Goal: Download file/media

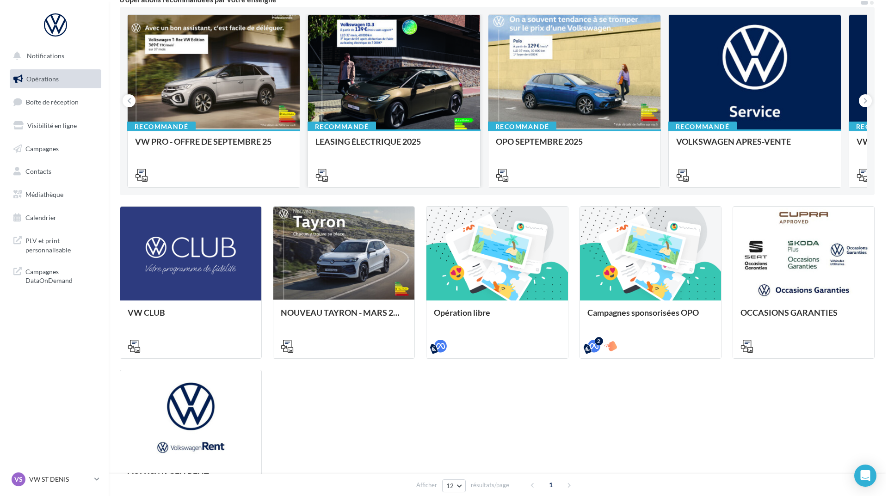
scroll to position [93, 0]
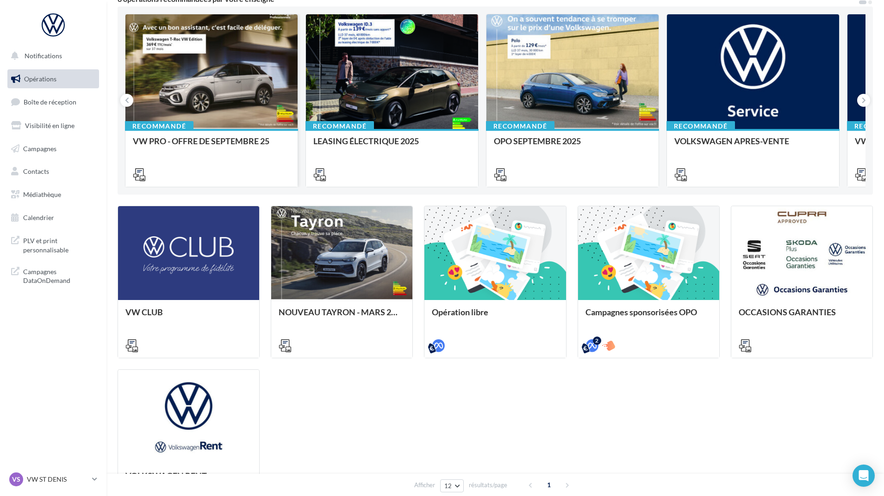
click at [278, 37] on div at bounding box center [211, 72] width 172 height 116
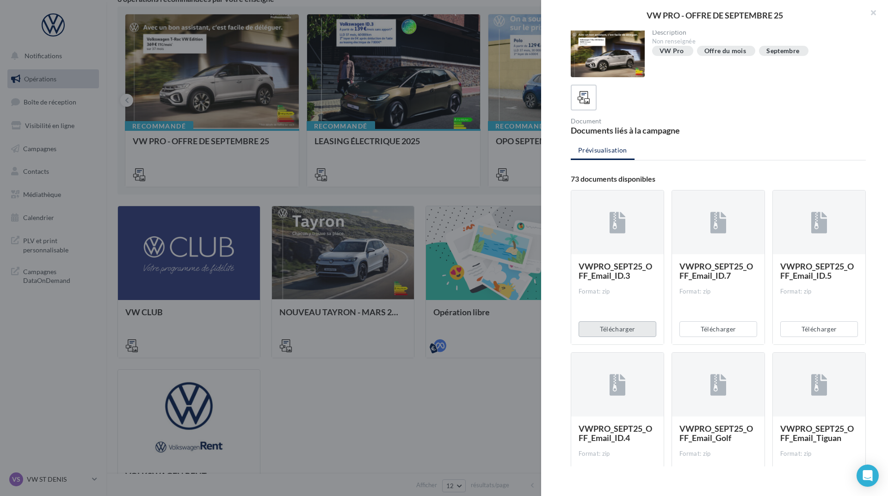
scroll to position [0, 0]
click at [575, 59] on div at bounding box center [608, 55] width 74 height 48
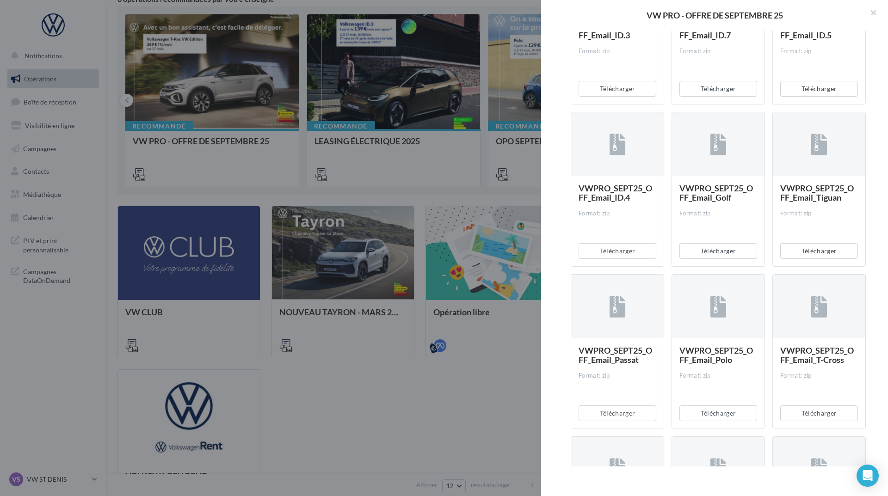
scroll to position [185, 0]
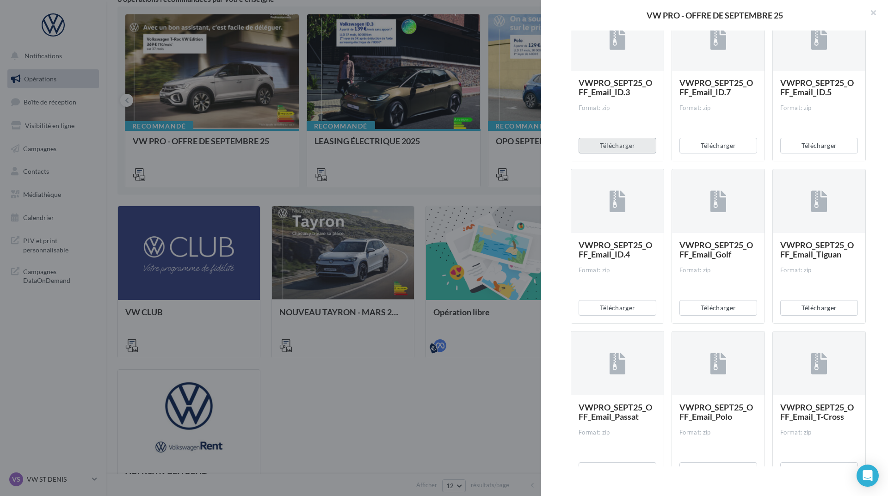
click at [624, 150] on button "Télécharger" at bounding box center [618, 146] width 78 height 16
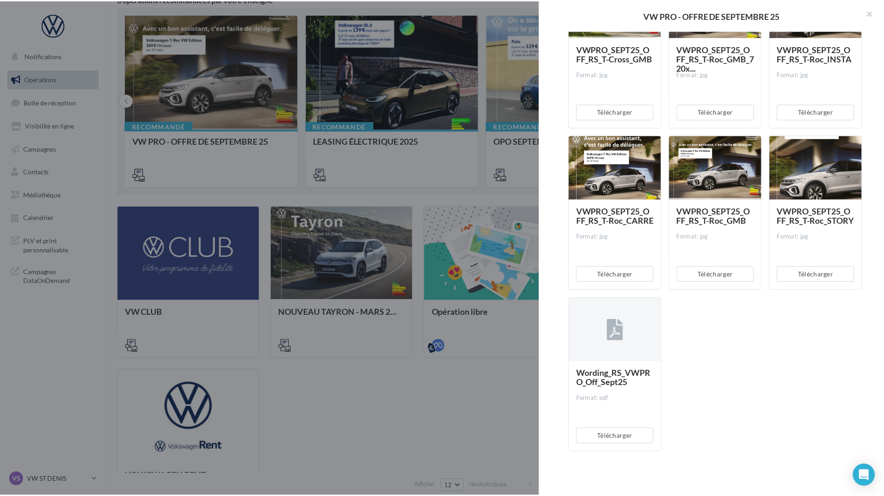
scroll to position [3791, 0]
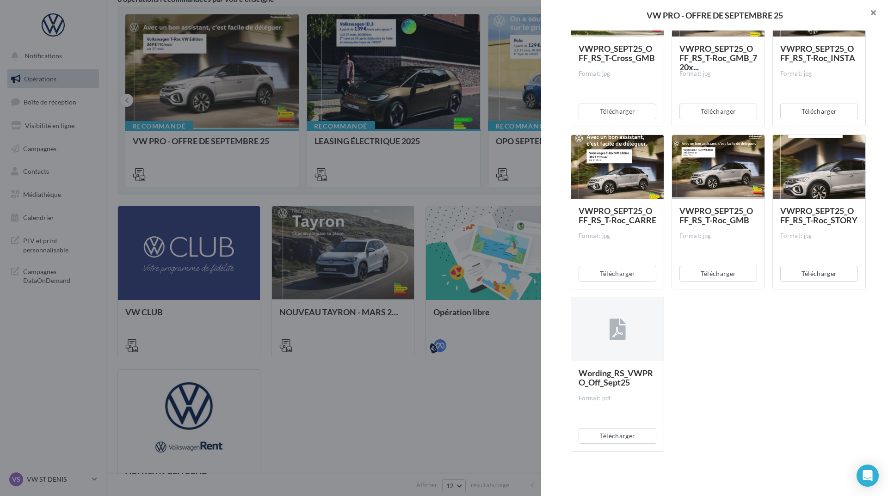
click at [878, 8] on button "button" at bounding box center [869, 14] width 37 height 28
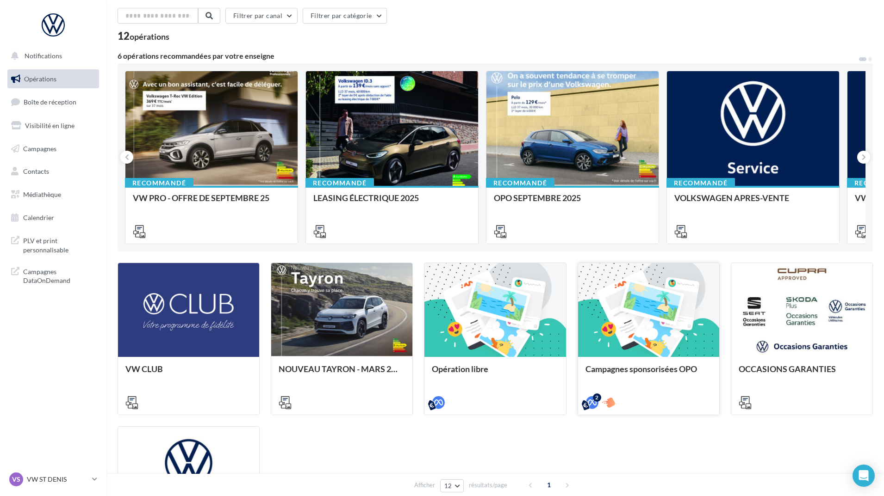
scroll to position [0, 0]
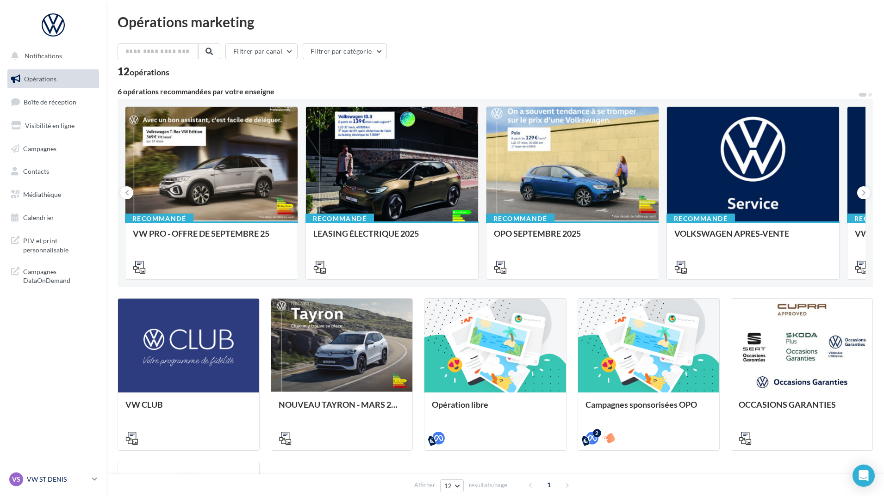
click at [76, 476] on p "VW ST DENIS" at bounding box center [58, 479] width 62 height 9
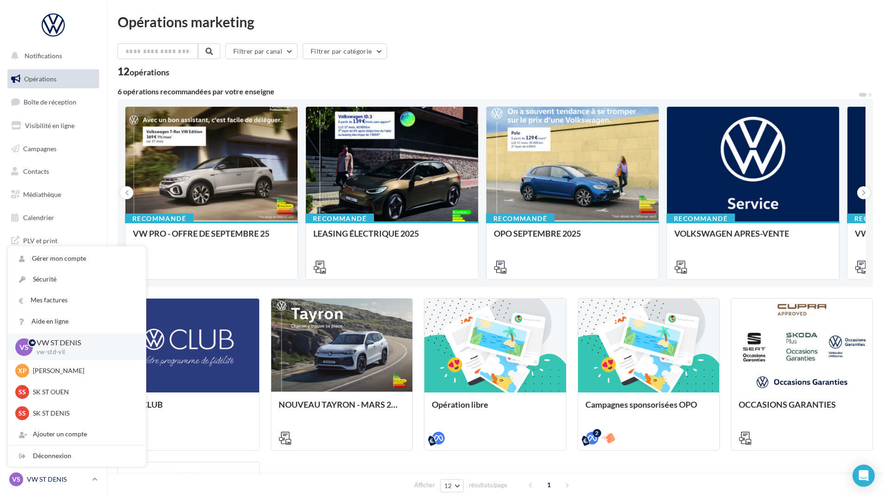
click at [84, 473] on div "VS VW ST DENIS vw-std-vil" at bounding box center [48, 480] width 79 height 14
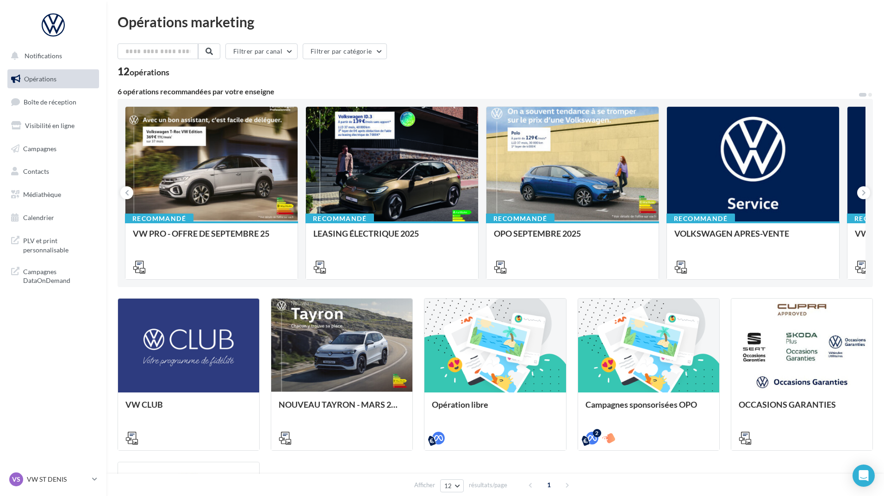
click at [81, 493] on div "VS VW ST DENIS vw-std-vil" at bounding box center [53, 483] width 106 height 25
click at [78, 481] on p "VW ST DENIS" at bounding box center [58, 479] width 62 height 9
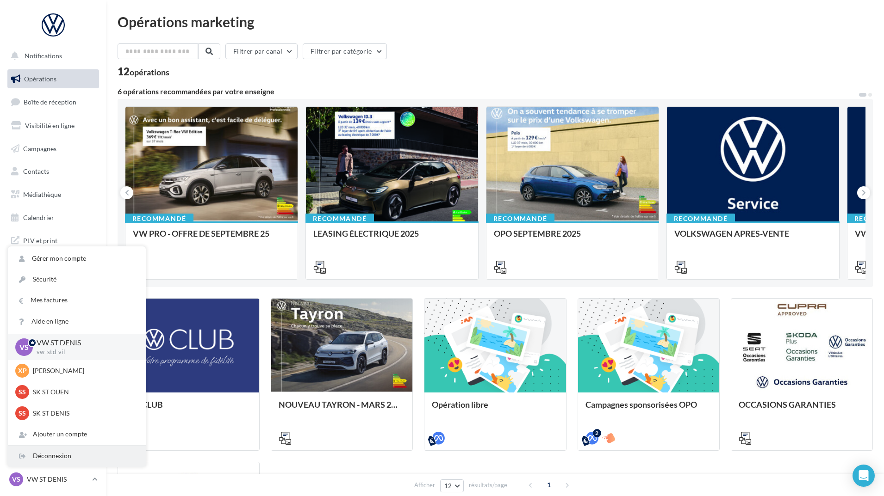
click at [85, 451] on div "Déconnexion" at bounding box center [77, 456] width 138 height 21
